Goal: Task Accomplishment & Management: Manage account settings

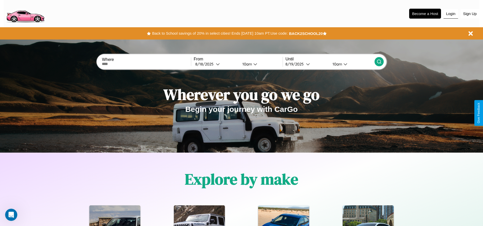
click at [451, 13] on button "Login" at bounding box center [450, 14] width 15 height 10
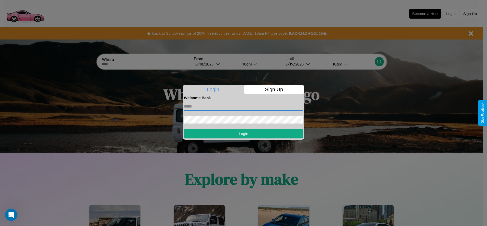
click at [243, 106] on input "text" at bounding box center [243, 106] width 119 height 8
type input "**********"
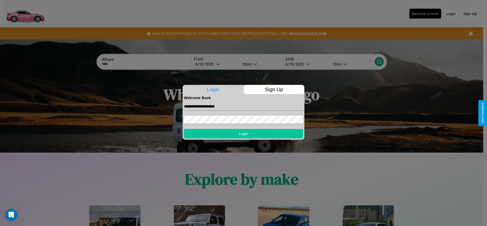
click at [243, 133] on button "Login" at bounding box center [243, 133] width 119 height 9
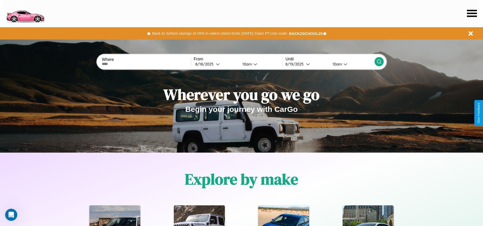
click at [472, 13] on icon at bounding box center [472, 13] width 10 height 7
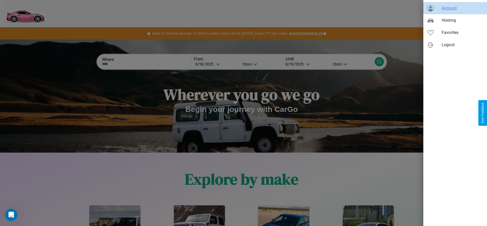
click at [455, 8] on span "Account" at bounding box center [461, 8] width 41 height 6
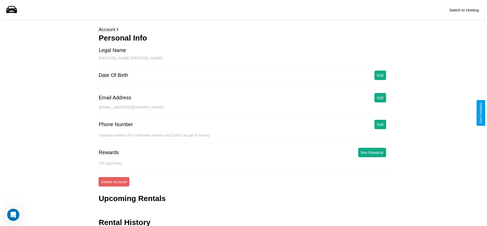
scroll to position [20, 0]
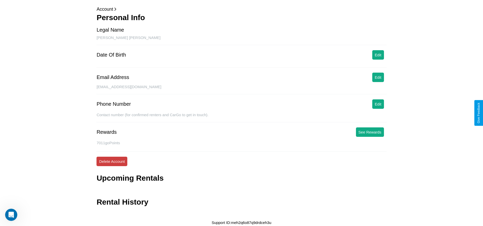
click at [112, 161] on button "Delete Account" at bounding box center [111, 161] width 31 height 9
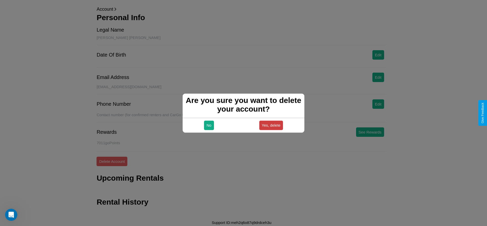
click at [271, 125] on button "Yes, delete" at bounding box center [271, 124] width 24 height 9
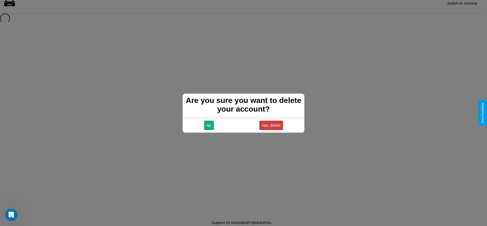
scroll to position [7, 0]
